Goal: Find specific page/section: Find specific page/section

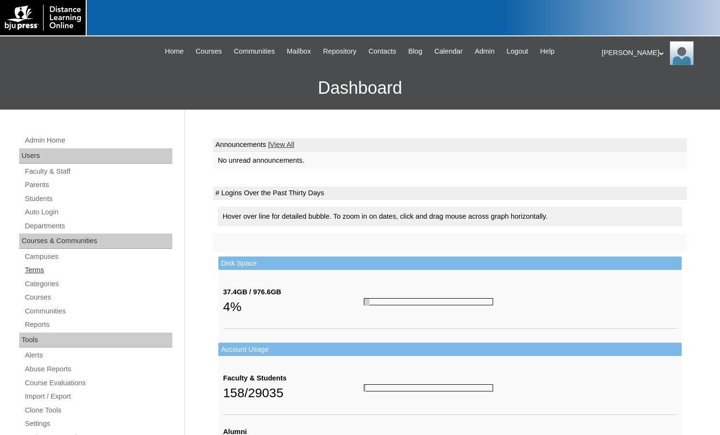
click at [45, 271] on link "Terms" at bounding box center [98, 270] width 148 height 12
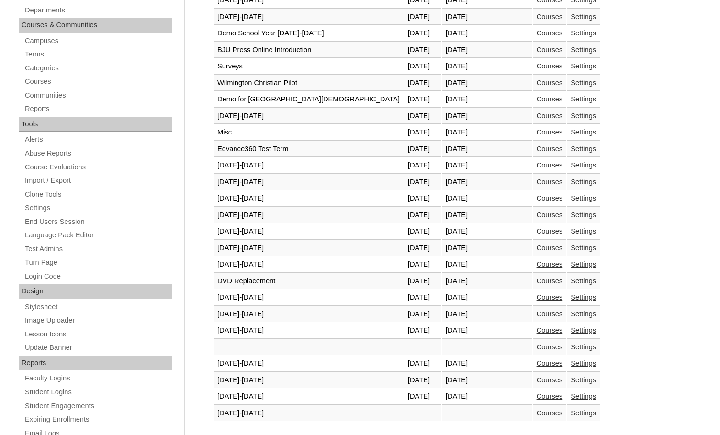
scroll to position [239, 0]
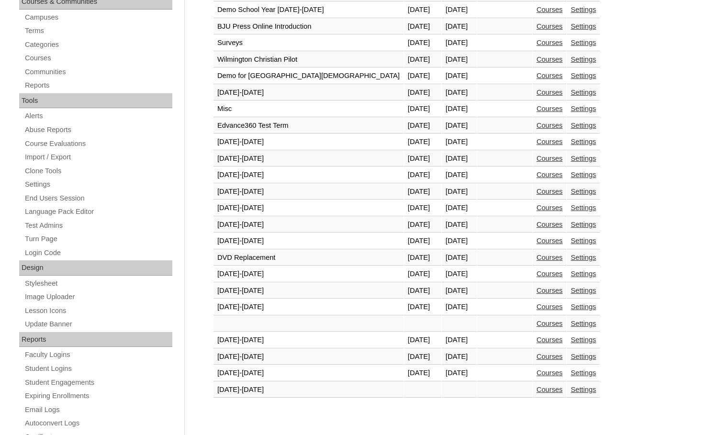
click at [537, 374] on link "Courses" at bounding box center [550, 373] width 26 height 8
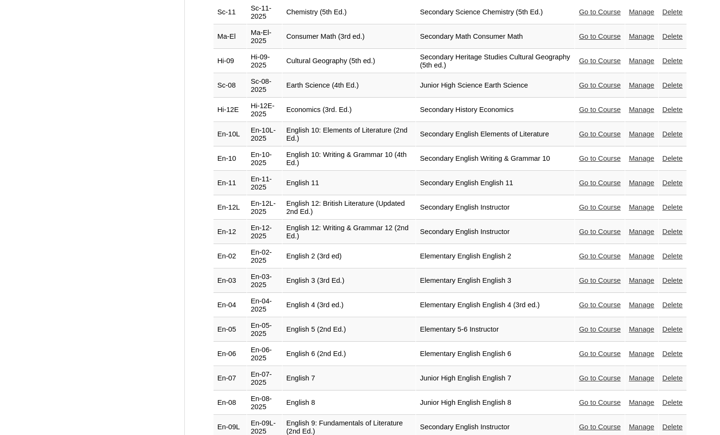
scroll to position [766, 0]
click at [584, 374] on link "Go to Course" at bounding box center [600, 378] width 42 height 8
